Goal: Information Seeking & Learning: Learn about a topic

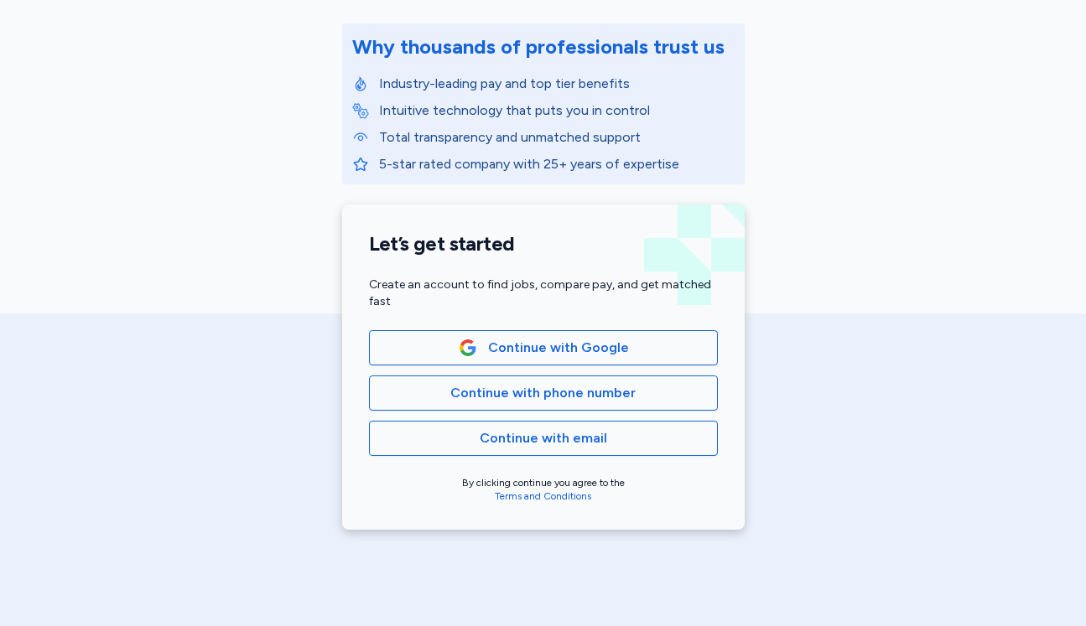
scroll to position [223, 0]
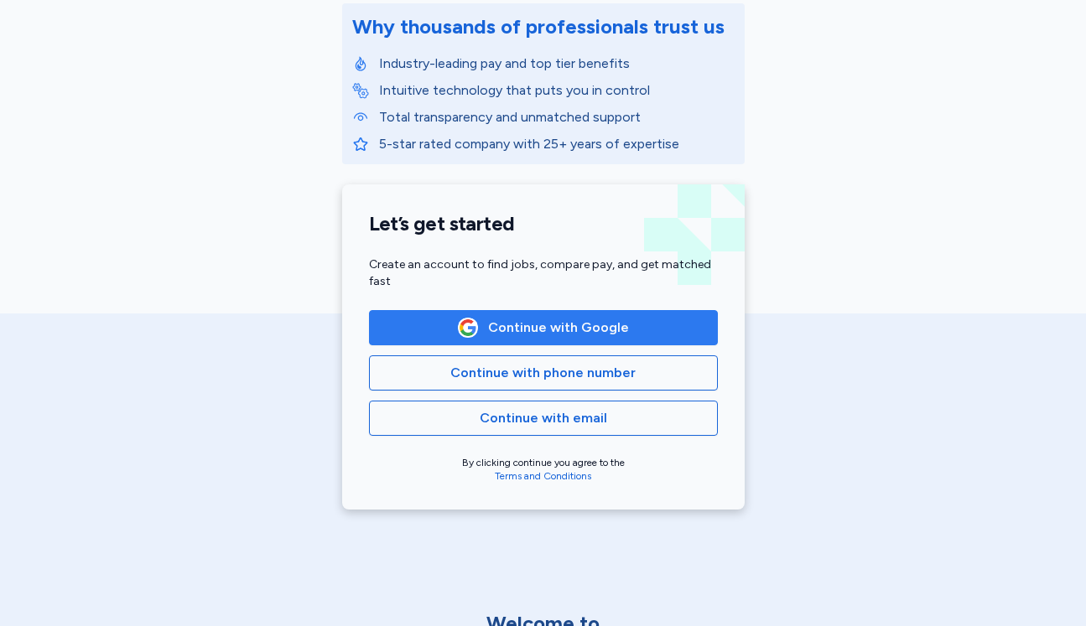
click at [593, 325] on span "Continue with Google" at bounding box center [558, 328] width 141 height 20
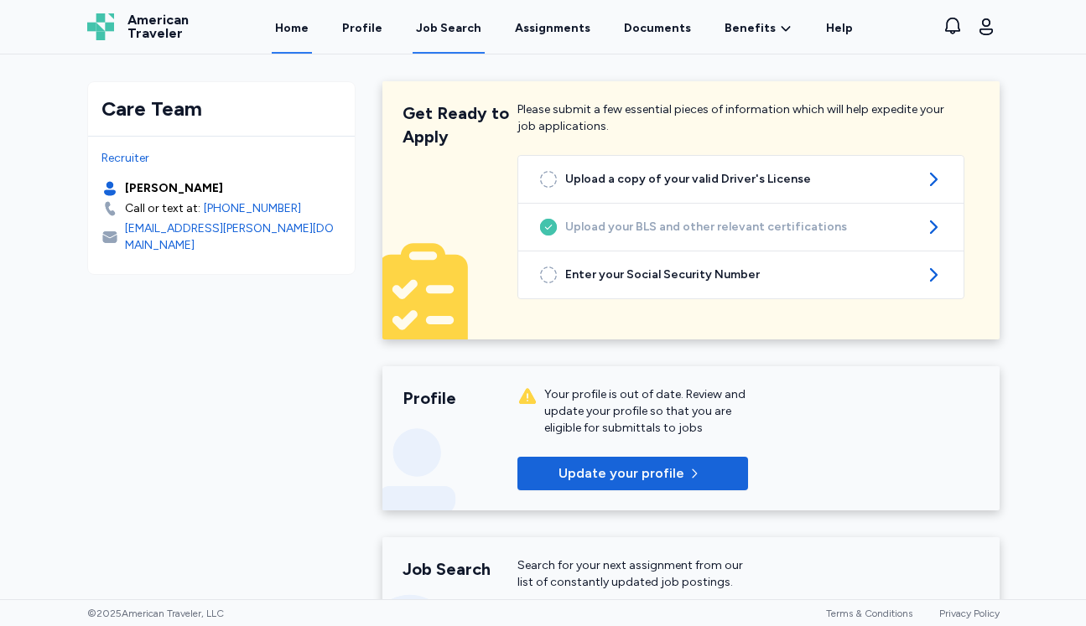
click at [453, 39] on link "Job Search" at bounding box center [449, 28] width 72 height 52
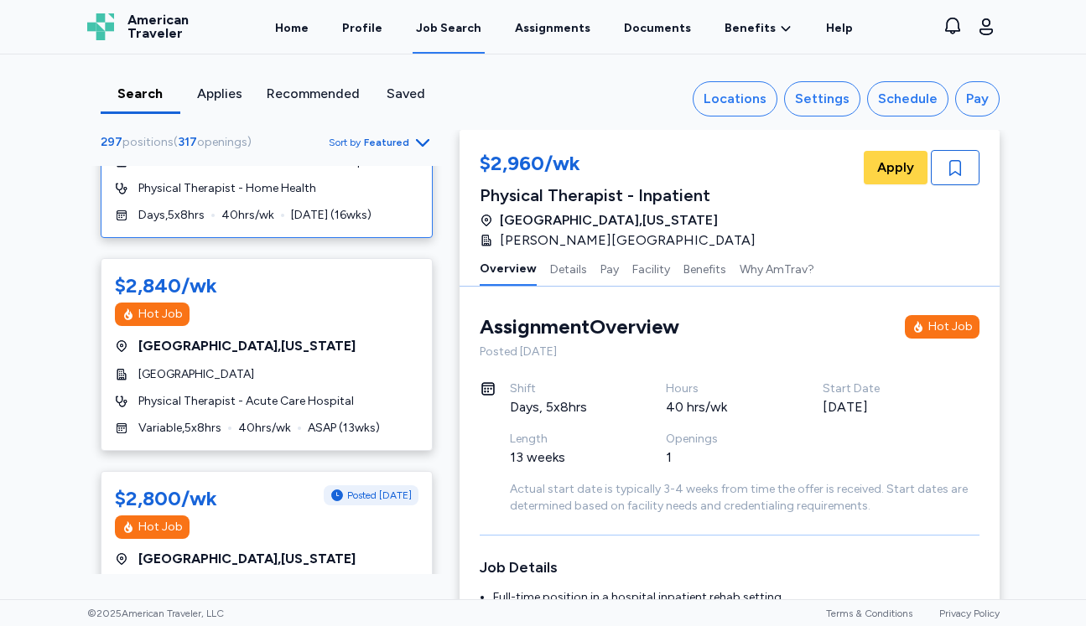
scroll to position [551, 0]
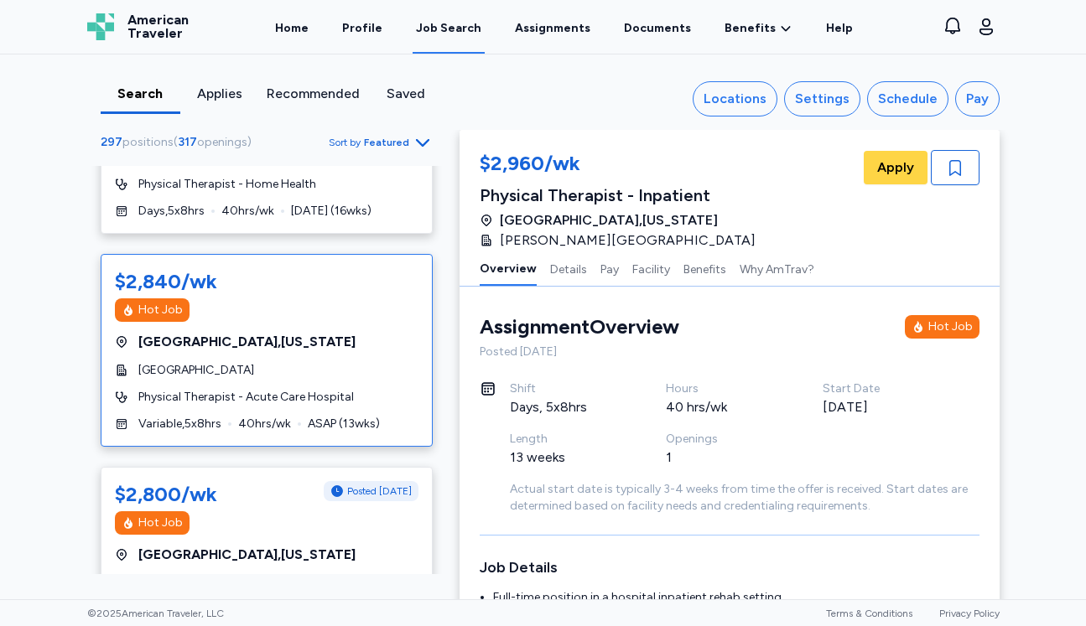
click at [372, 315] on div "Hot Job" at bounding box center [267, 310] width 304 height 23
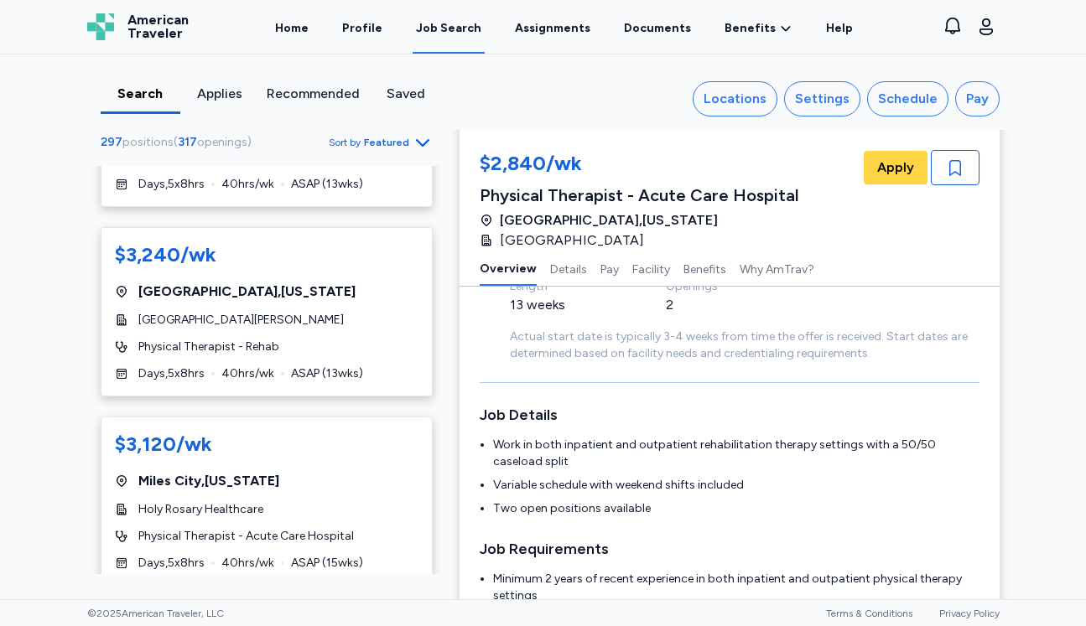
scroll to position [2490, 0]
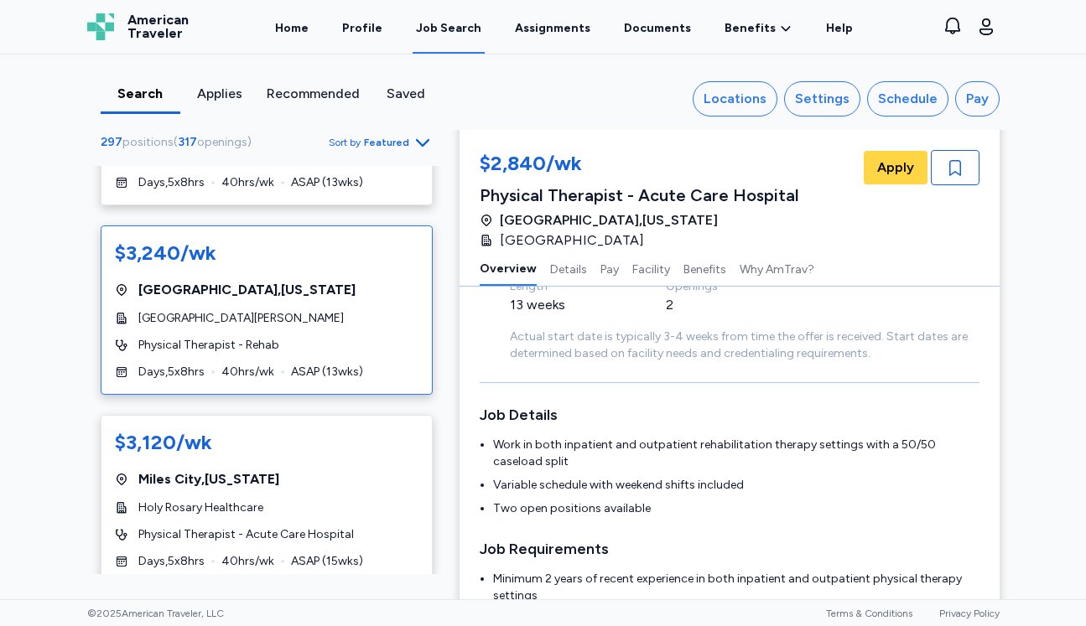
click at [283, 250] on div "$3,240/wk" at bounding box center [267, 253] width 304 height 27
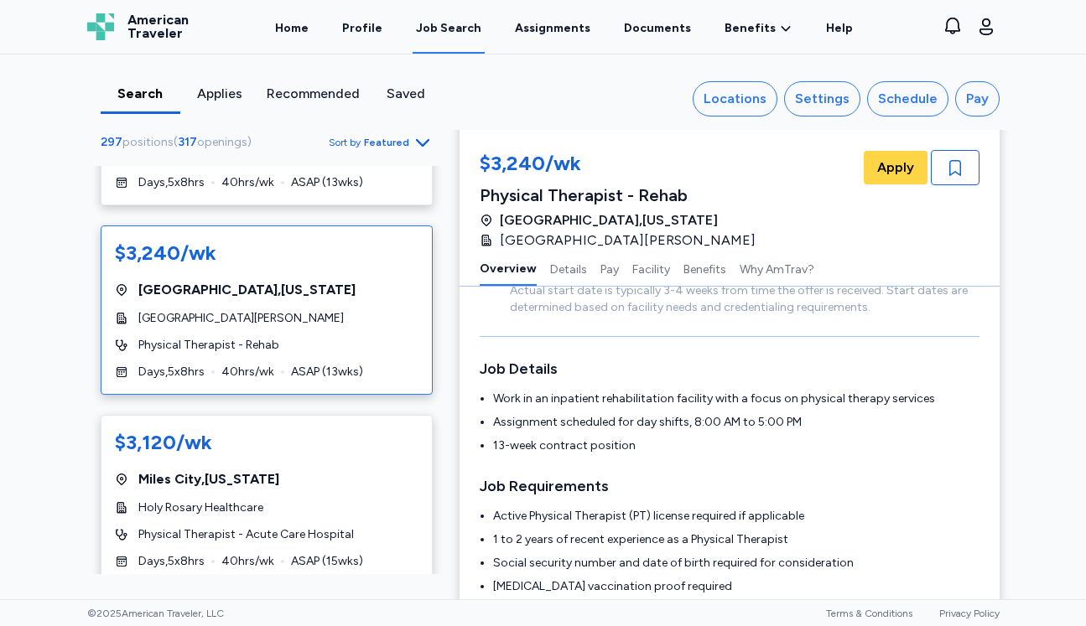
scroll to position [201, 0]
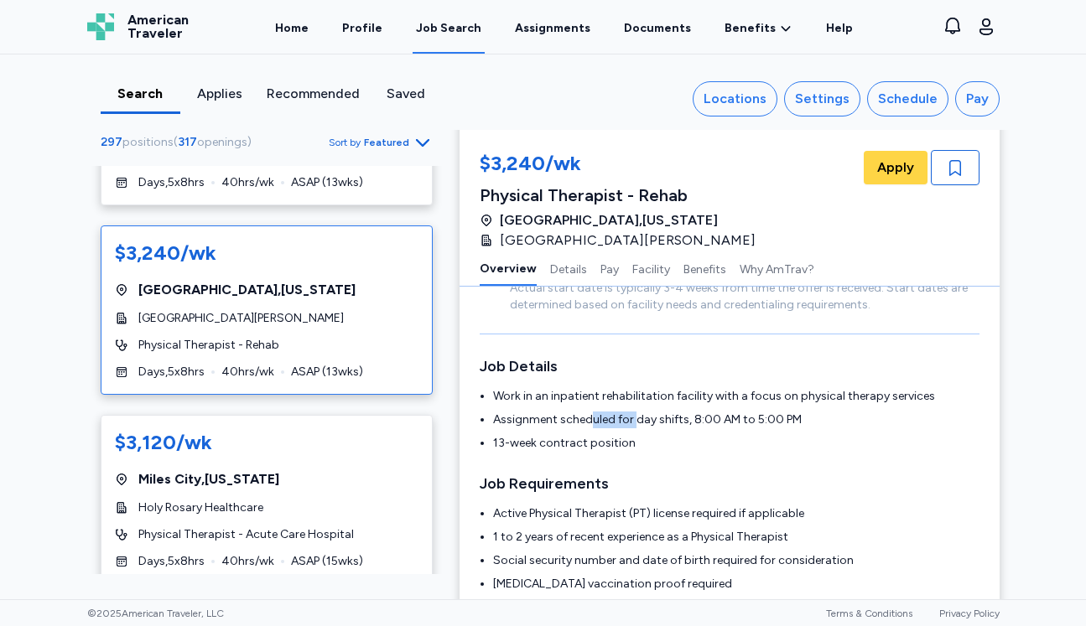
drag, startPoint x: 590, startPoint y: 413, endPoint x: 636, endPoint y: 426, distance: 47.8
click at [636, 426] on li "Assignment scheduled for day shifts, 8:00 AM to 5:00 PM" at bounding box center [736, 420] width 486 height 17
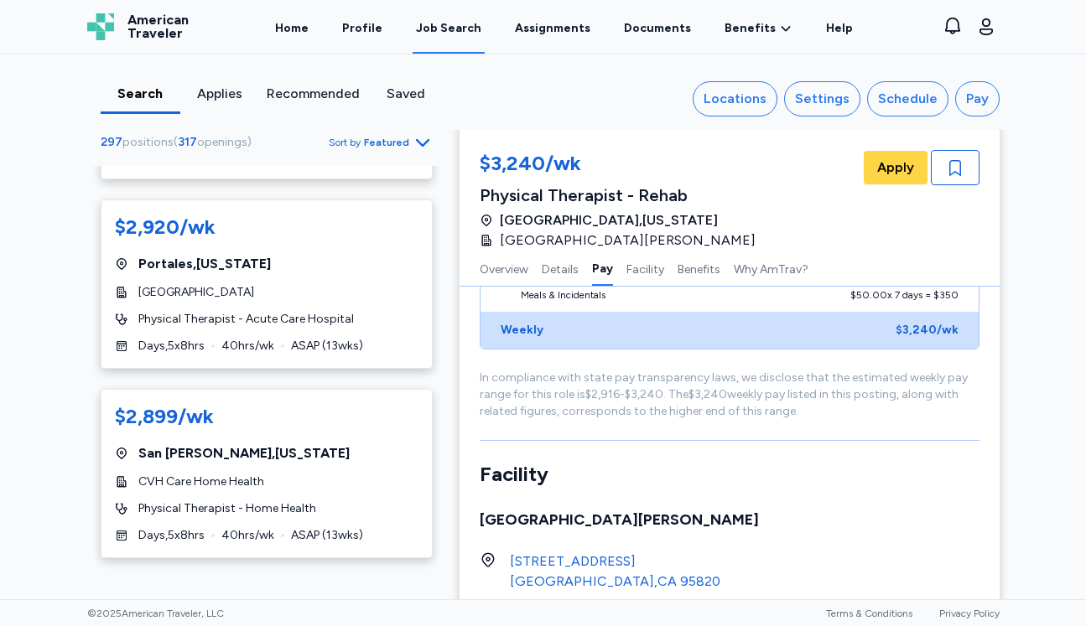
scroll to position [6235, 0]
